Goal: Navigation & Orientation: Go to known website

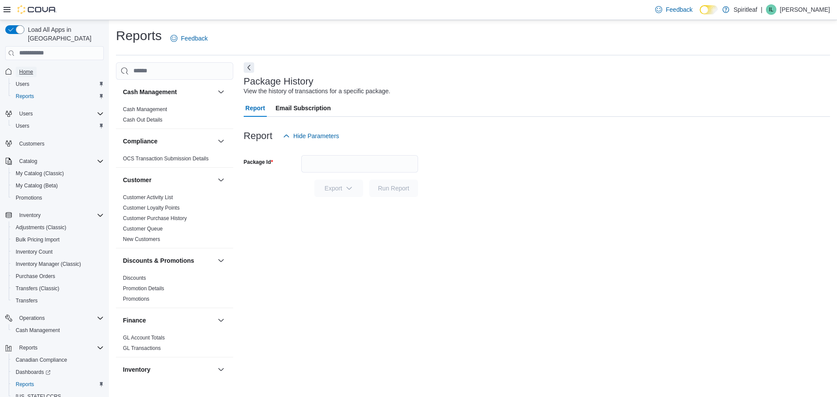
click at [25, 68] on span "Home" at bounding box center [26, 71] width 14 height 7
